Goal: Register for event/course

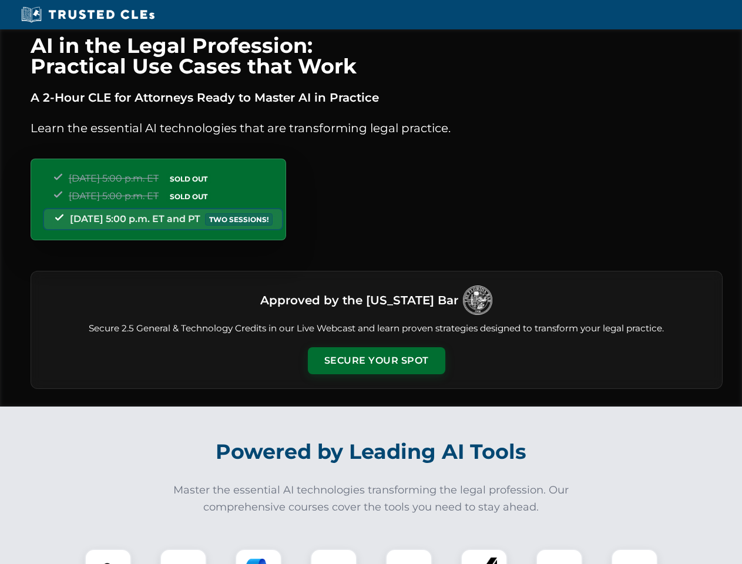
click at [376, 361] on button "Secure Your Spot" at bounding box center [377, 360] width 138 height 27
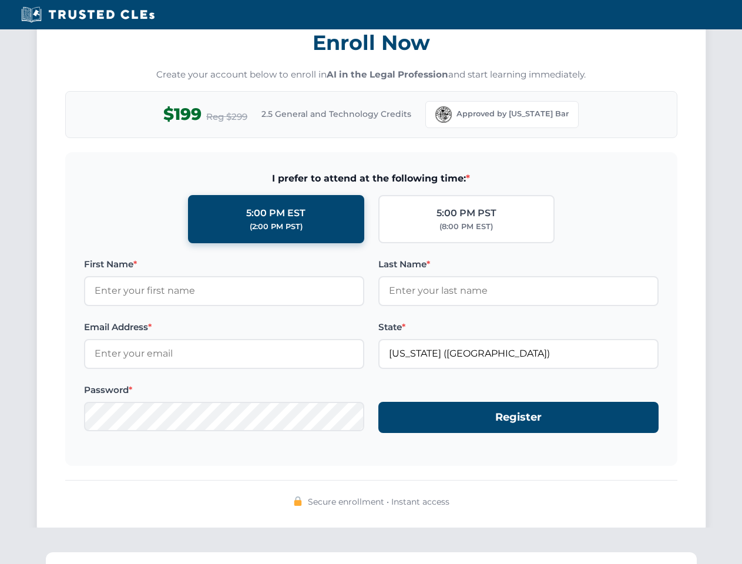
scroll to position [1154, 0]
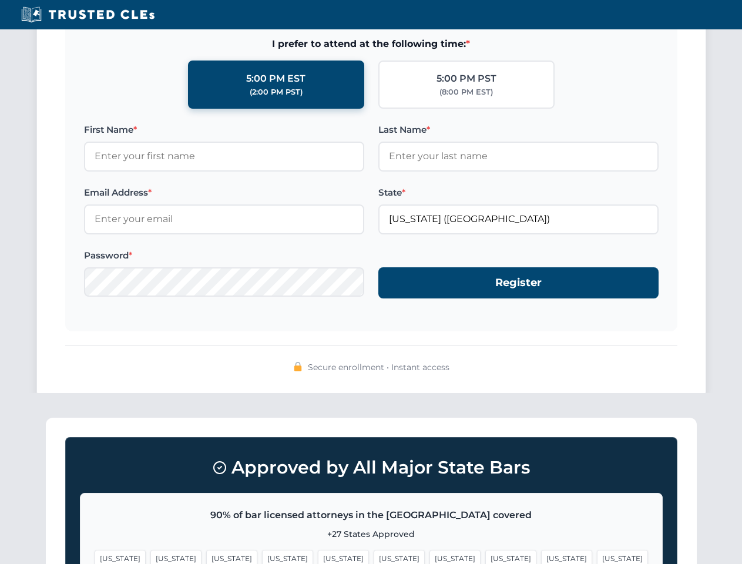
click at [541, 557] on span "[US_STATE]" at bounding box center [566, 558] width 51 height 17
